Goal: Information Seeking & Learning: Learn about a topic

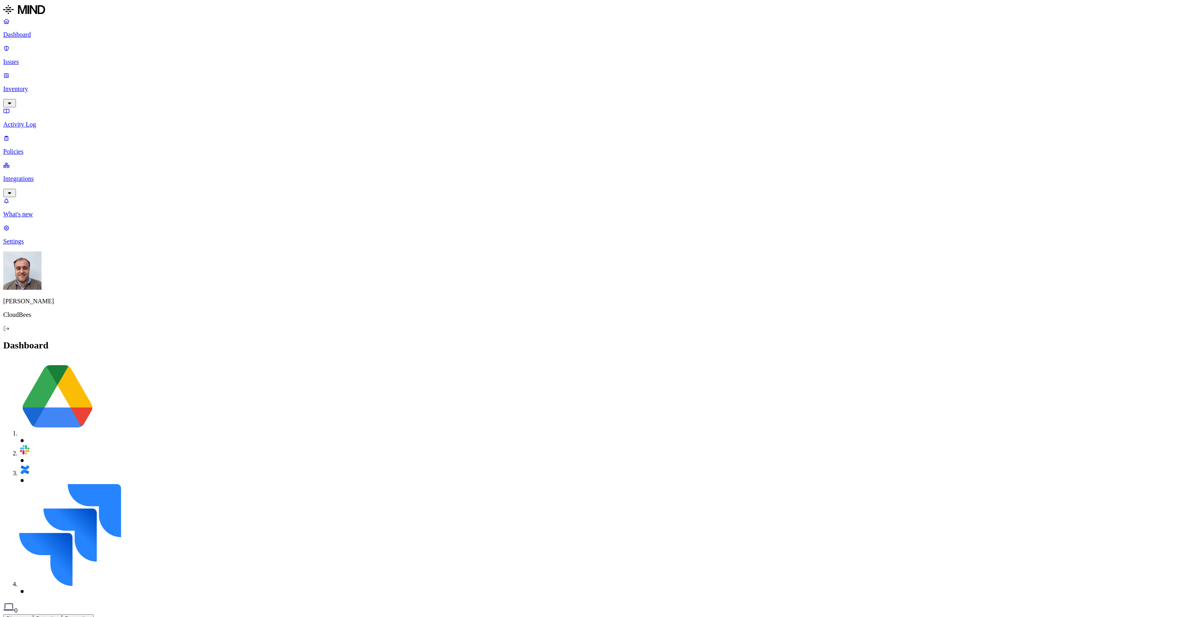
click at [40, 175] on p "Integrations" at bounding box center [590, 178] width 1175 height 7
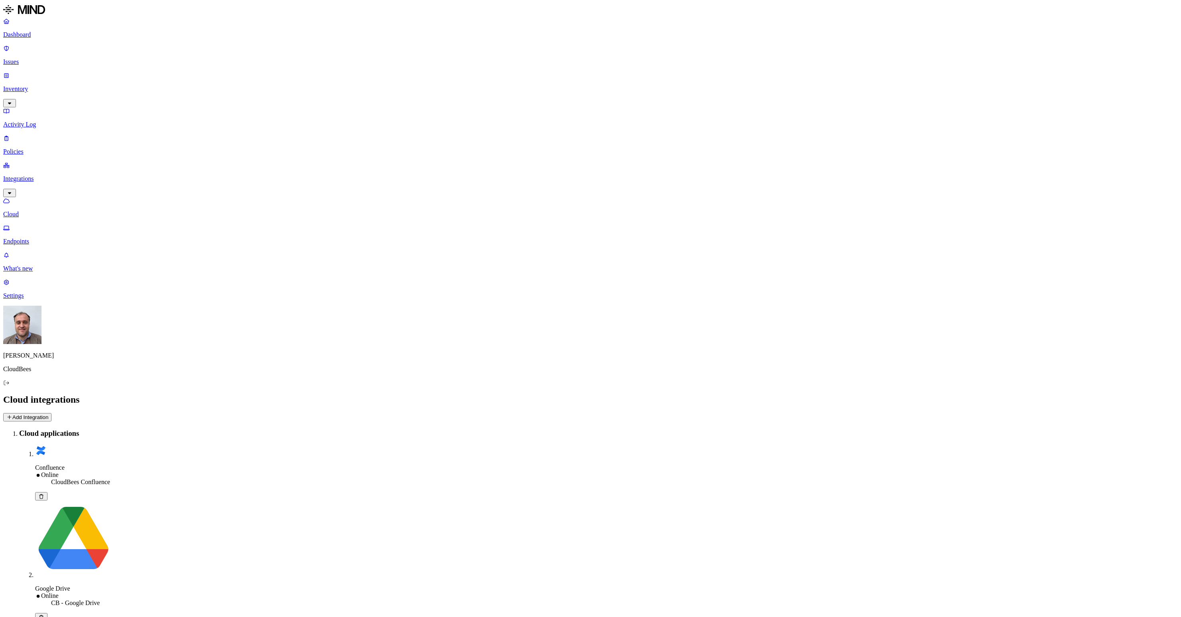
click at [32, 58] on p "Issues" at bounding box center [590, 61] width 1175 height 7
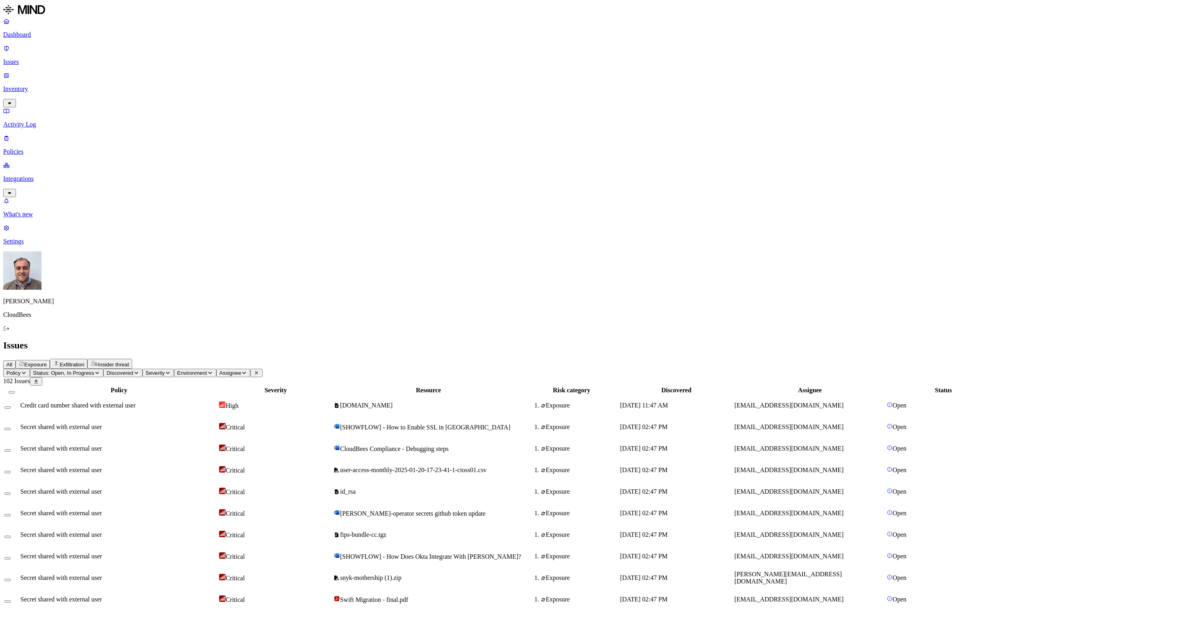
click at [30, 369] on button "Policy" at bounding box center [16, 373] width 27 height 8
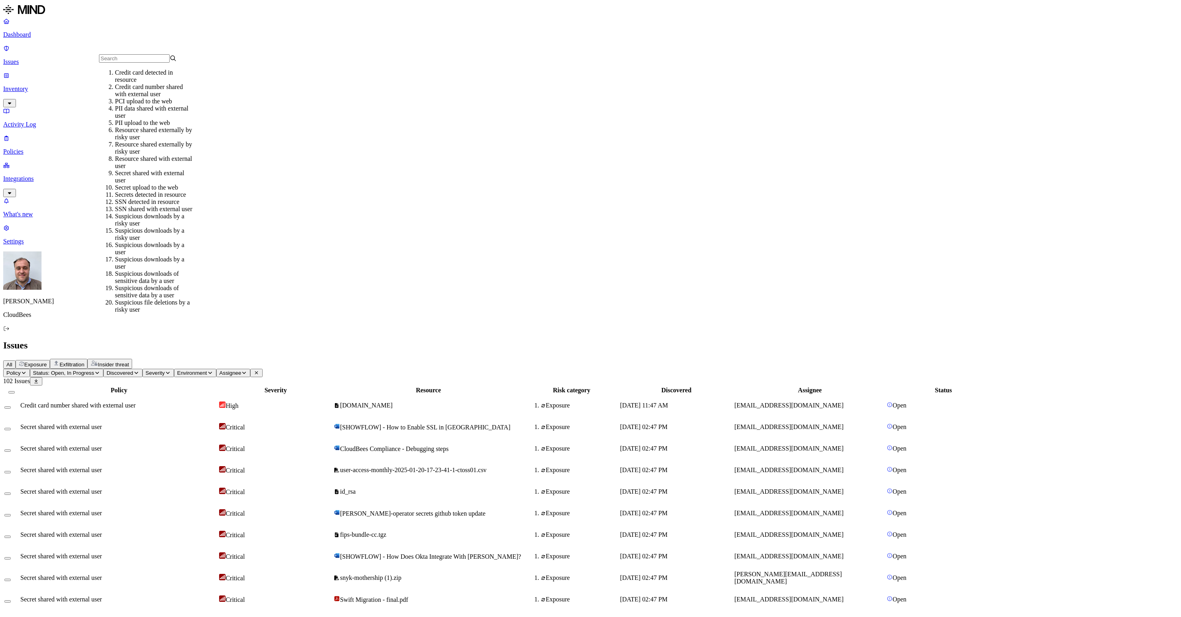
click at [319, 359] on div "All Exposure Exfiltration Insider threat" at bounding box center [590, 364] width 1175 height 10
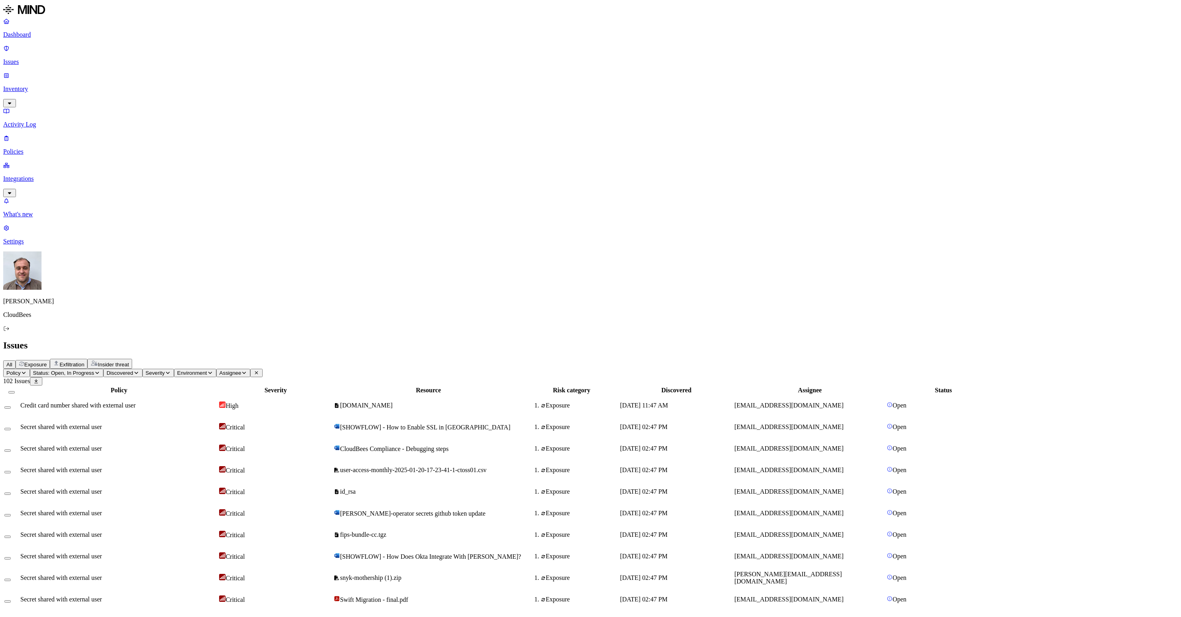
click at [129, 362] on span "Insider threat" at bounding box center [113, 365] width 31 height 6
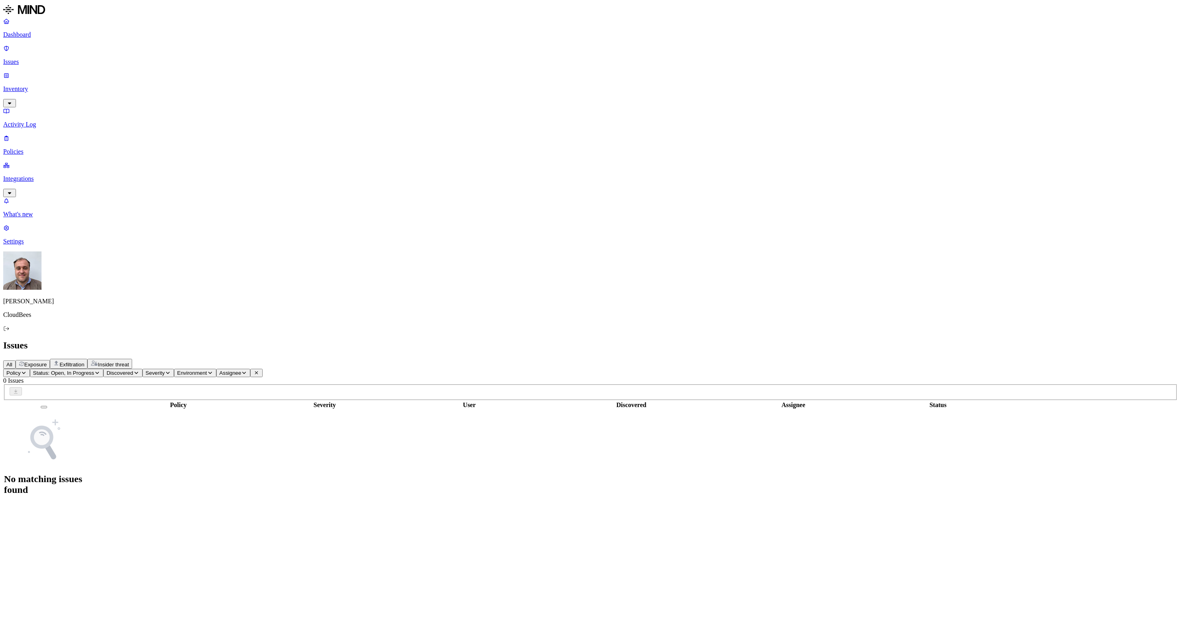
click at [84, 362] on span "Exfiltration" at bounding box center [71, 365] width 25 height 6
click at [47, 362] on span "Exposure" at bounding box center [35, 365] width 22 height 6
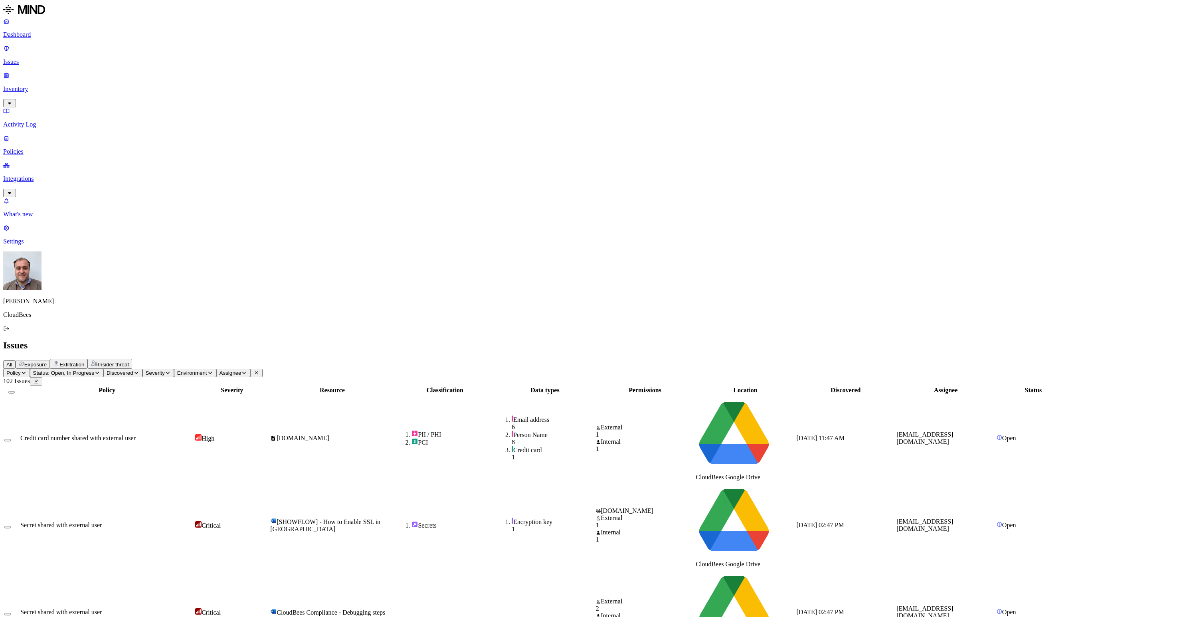
click at [133, 370] on span "Discovered" at bounding box center [120, 373] width 27 height 6
click at [165, 370] on span "Severity" at bounding box center [155, 373] width 19 height 6
click at [216, 369] on button "Environment" at bounding box center [195, 373] width 42 height 8
click at [241, 370] on span "Assignee" at bounding box center [231, 373] width 22 height 6
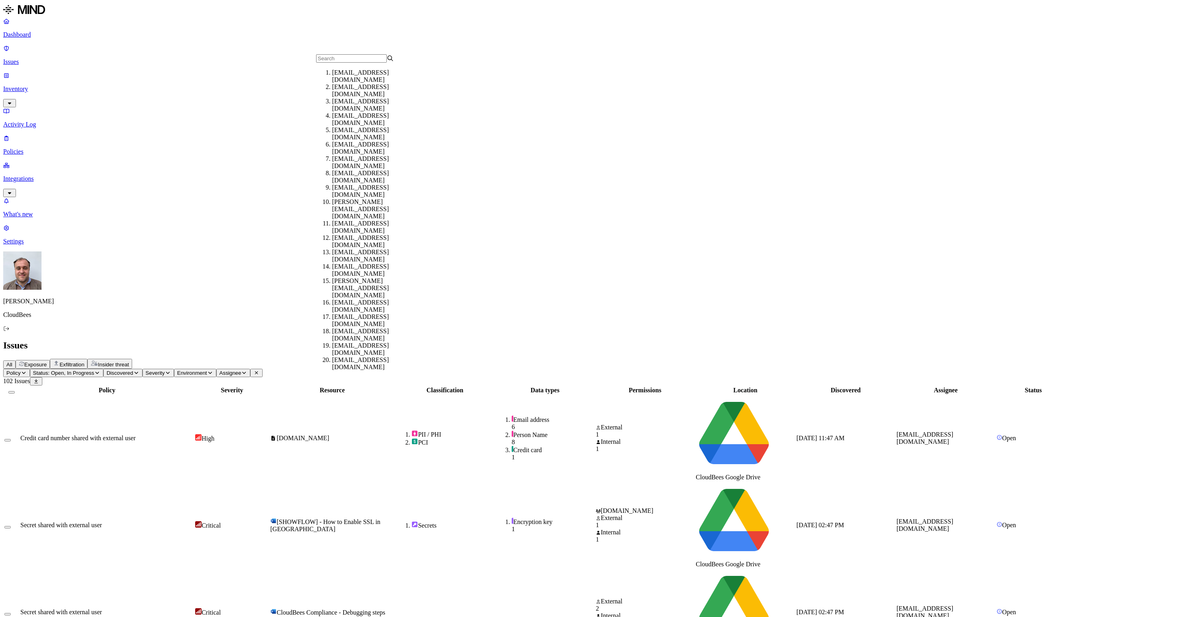
click at [405, 359] on div "All Exposure Exfiltration Insider threat" at bounding box center [590, 364] width 1175 height 10
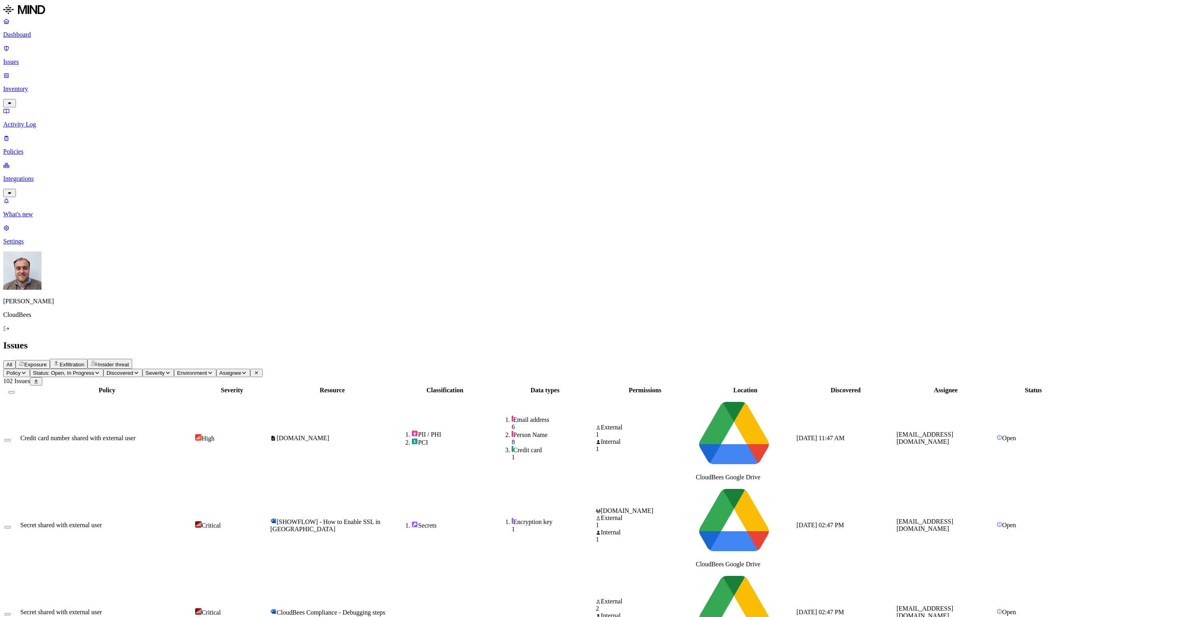
click at [329, 435] on span "[DOMAIN_NAME]" at bounding box center [303, 438] width 53 height 7
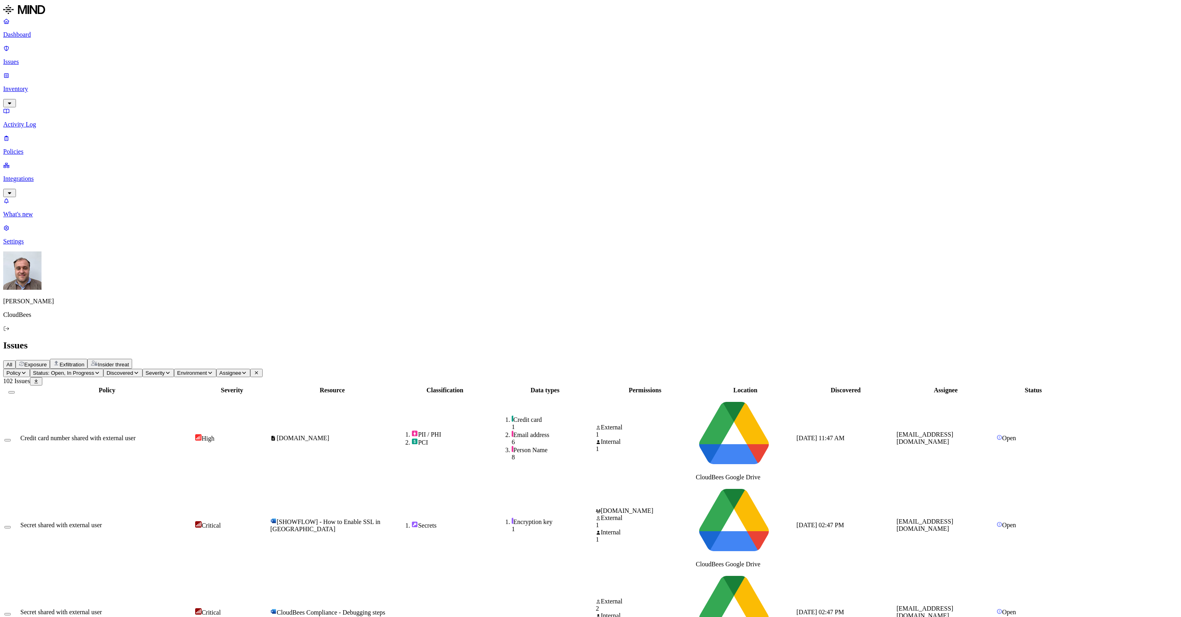
click at [49, 30] on link "Dashboard" at bounding box center [590, 28] width 1175 height 21
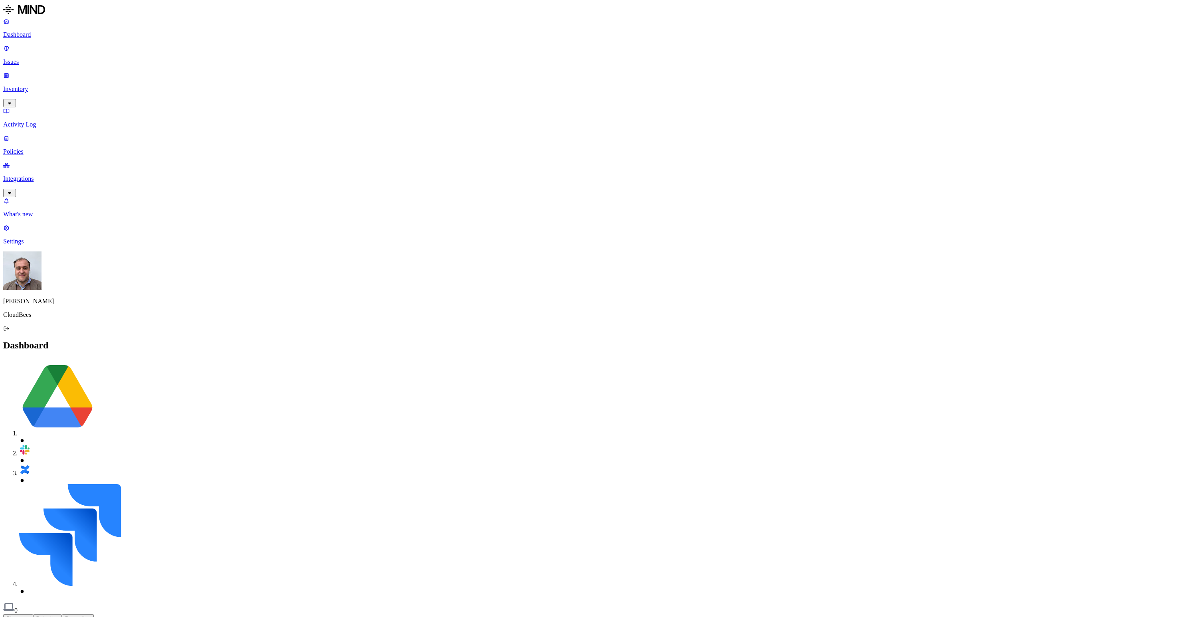
click at [43, 58] on p "Issues" at bounding box center [590, 61] width 1175 height 7
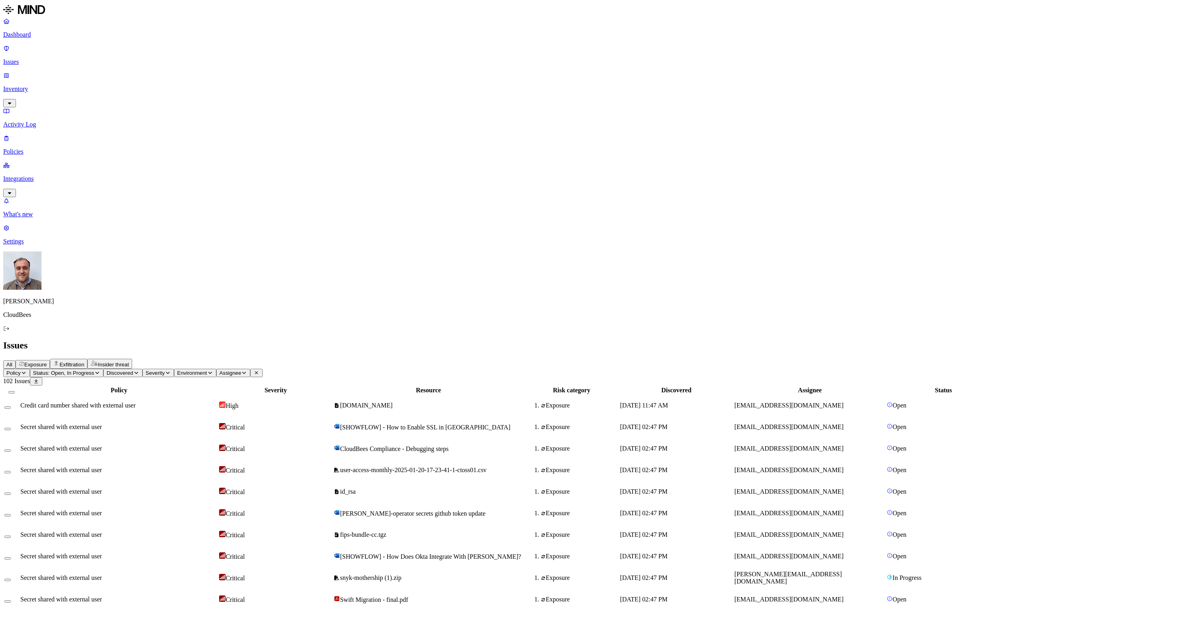
click at [171, 370] on icon "button" at bounding box center [168, 372] width 6 height 5
click at [317, 359] on div "All Exposure Exfiltration Insider threat" at bounding box center [590, 364] width 1175 height 10
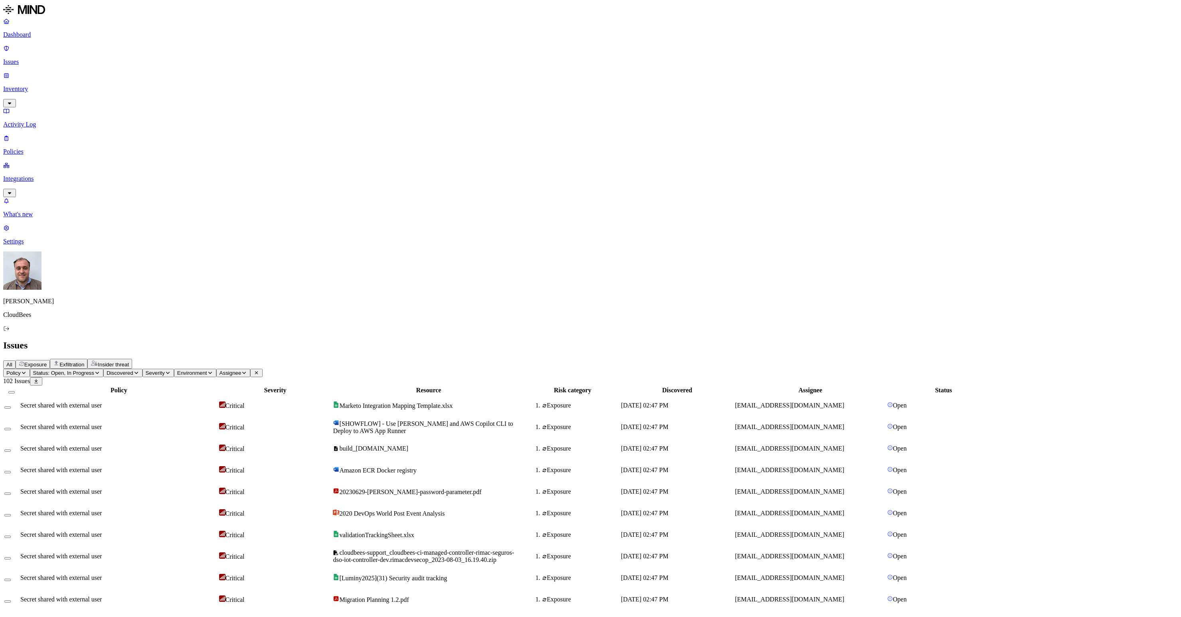
click at [483, 617] on span "Vinoth_Mohan_Expense_Report_2025_04_15__4_400_00.pdf" at bounding box center [419, 621] width 161 height 7
click at [34, 30] on link "Dashboard" at bounding box center [590, 28] width 1175 height 21
